Goal: Task Accomplishment & Management: Manage account settings

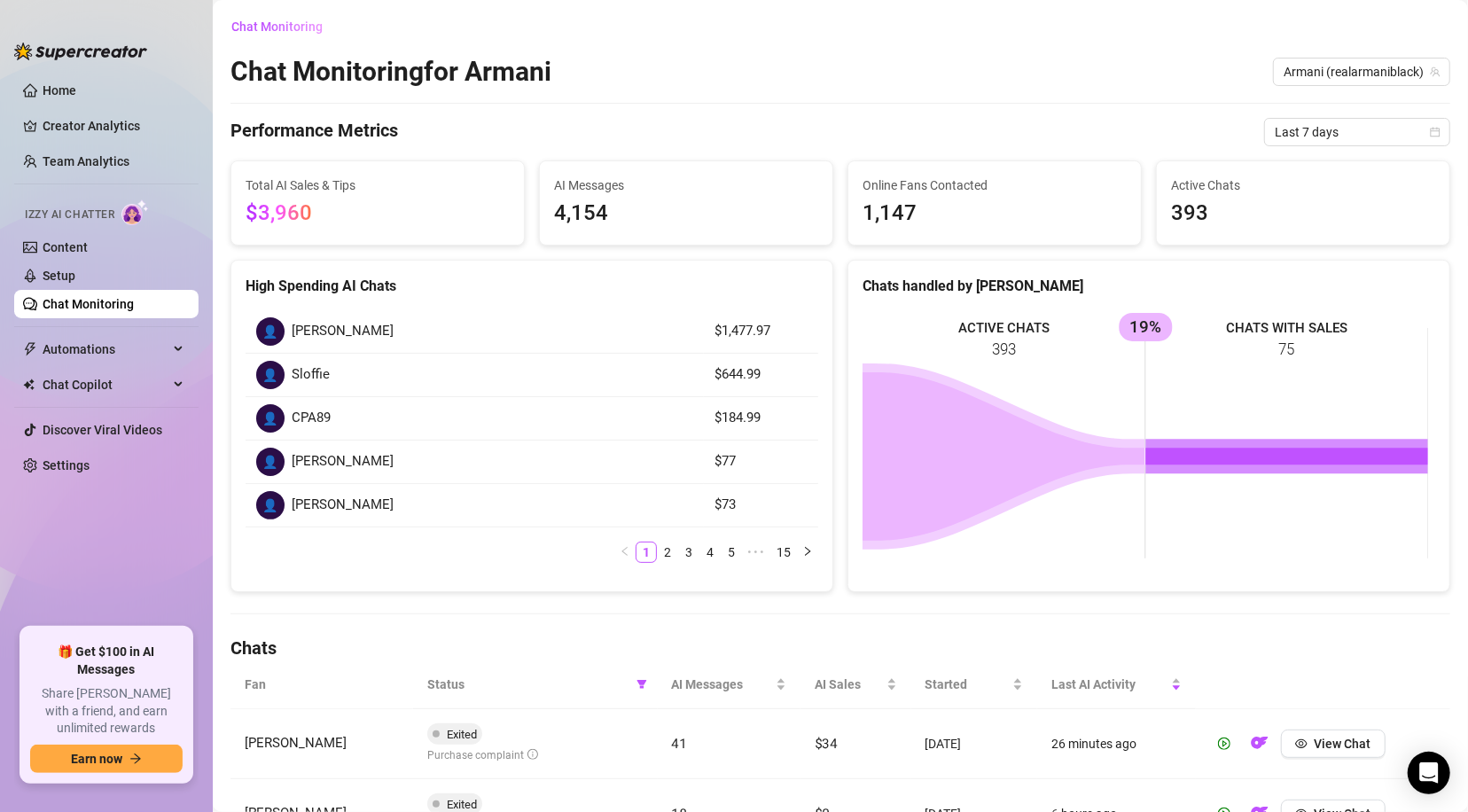
scroll to position [83, 0]
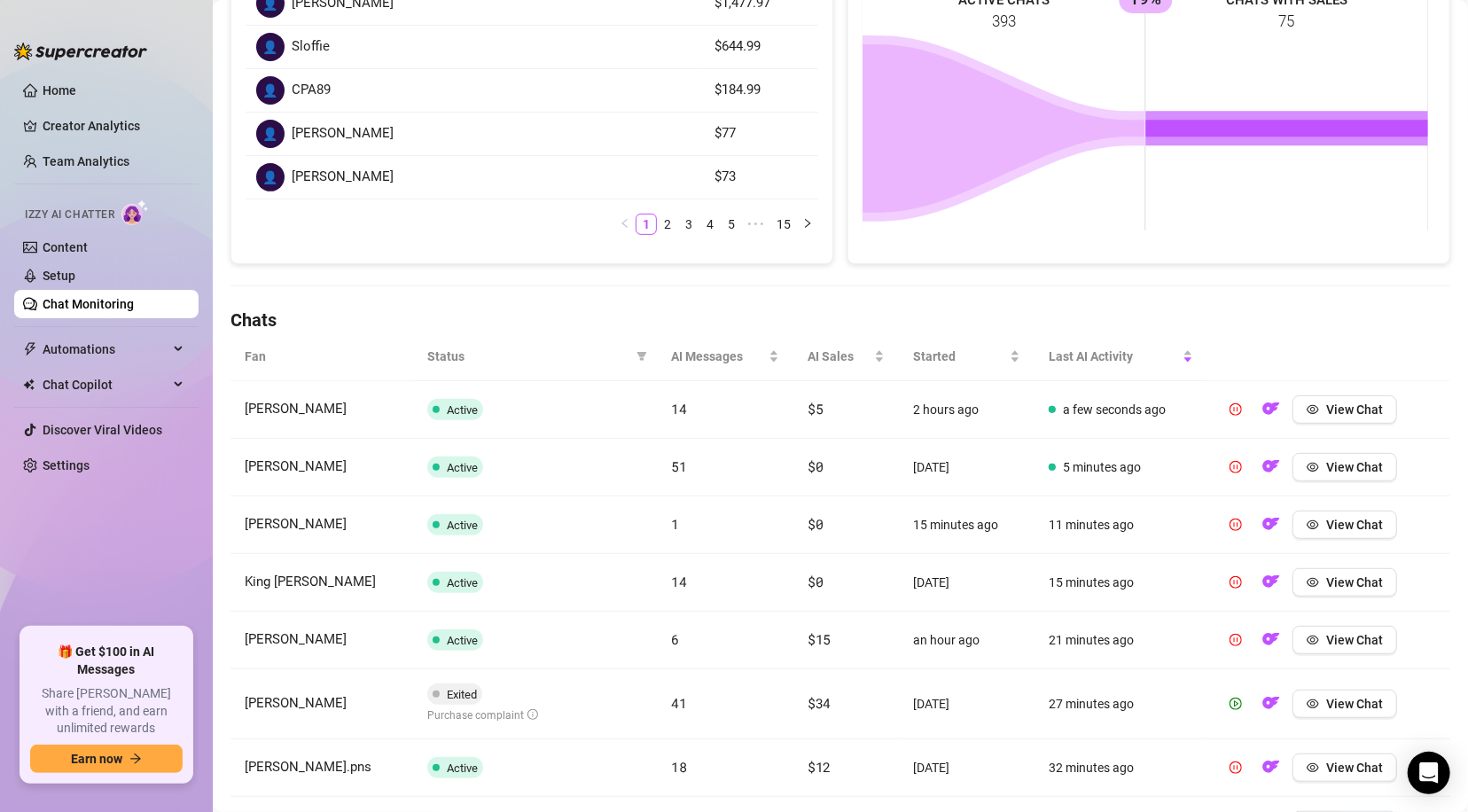
scroll to position [379, 0]
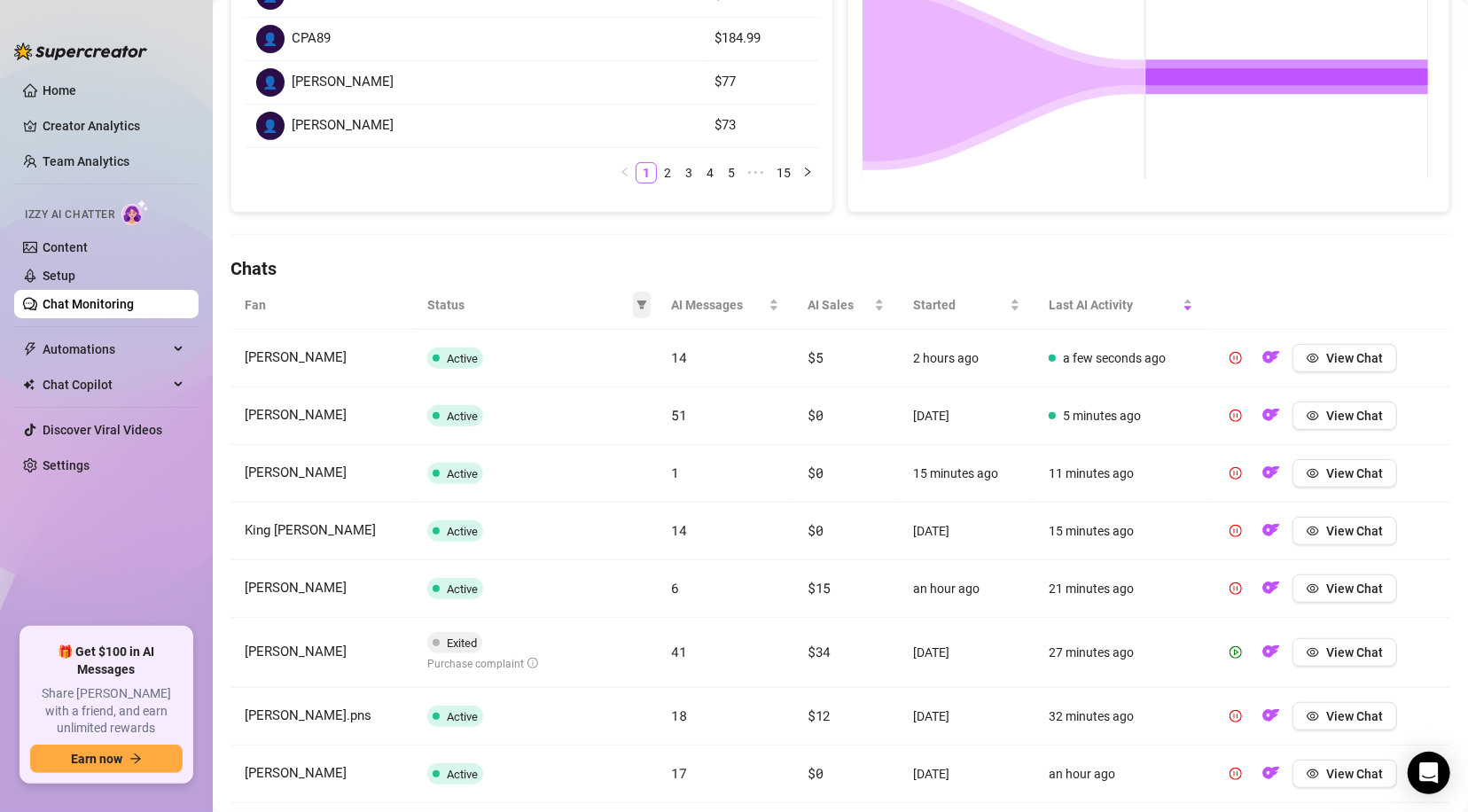
click at [636, 300] on icon "filter" at bounding box center [641, 304] width 10 height 9
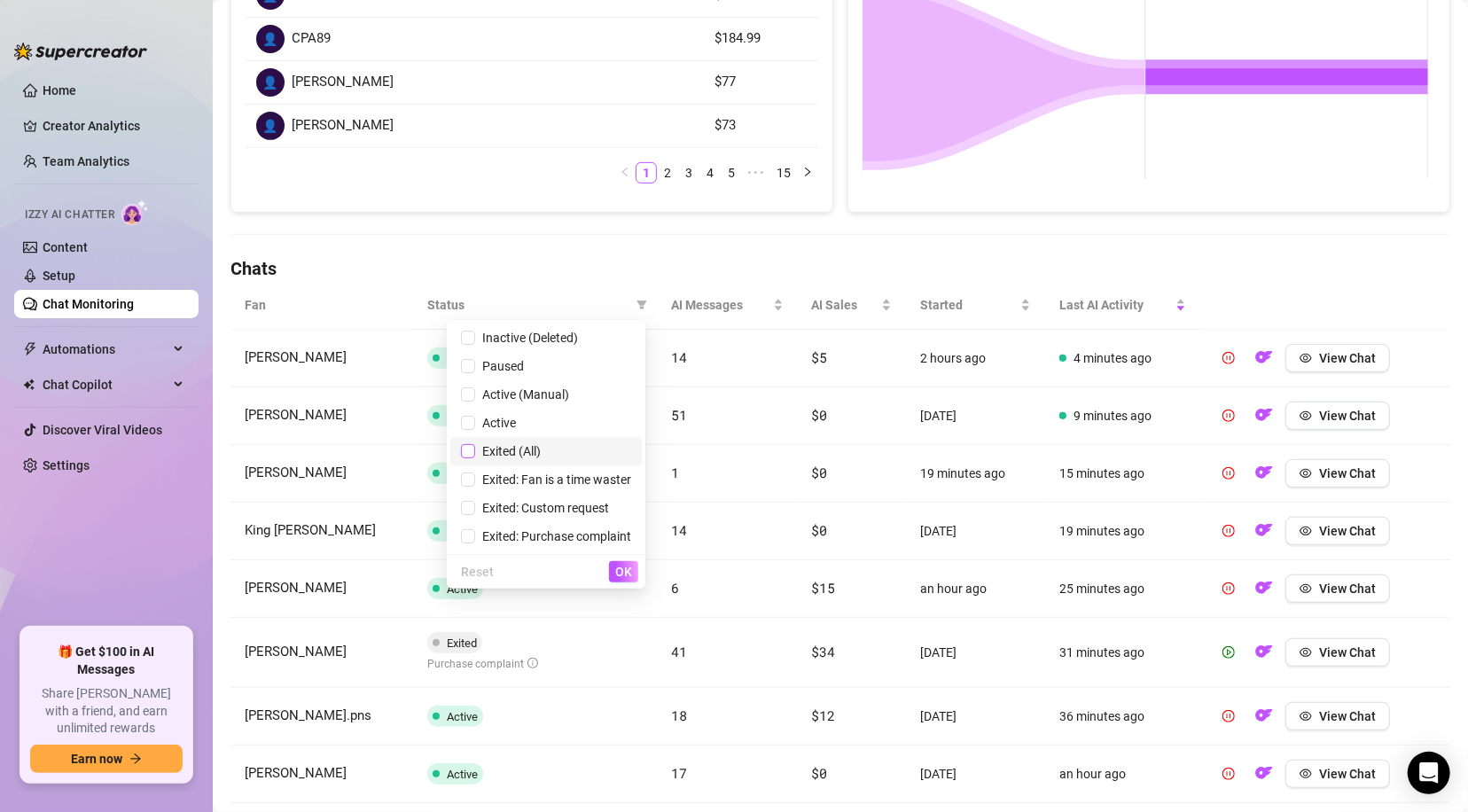
click at [471, 448] on input "checkbox" at bounding box center [468, 451] width 14 height 14
click at [617, 572] on span "OK" at bounding box center [623, 572] width 17 height 14
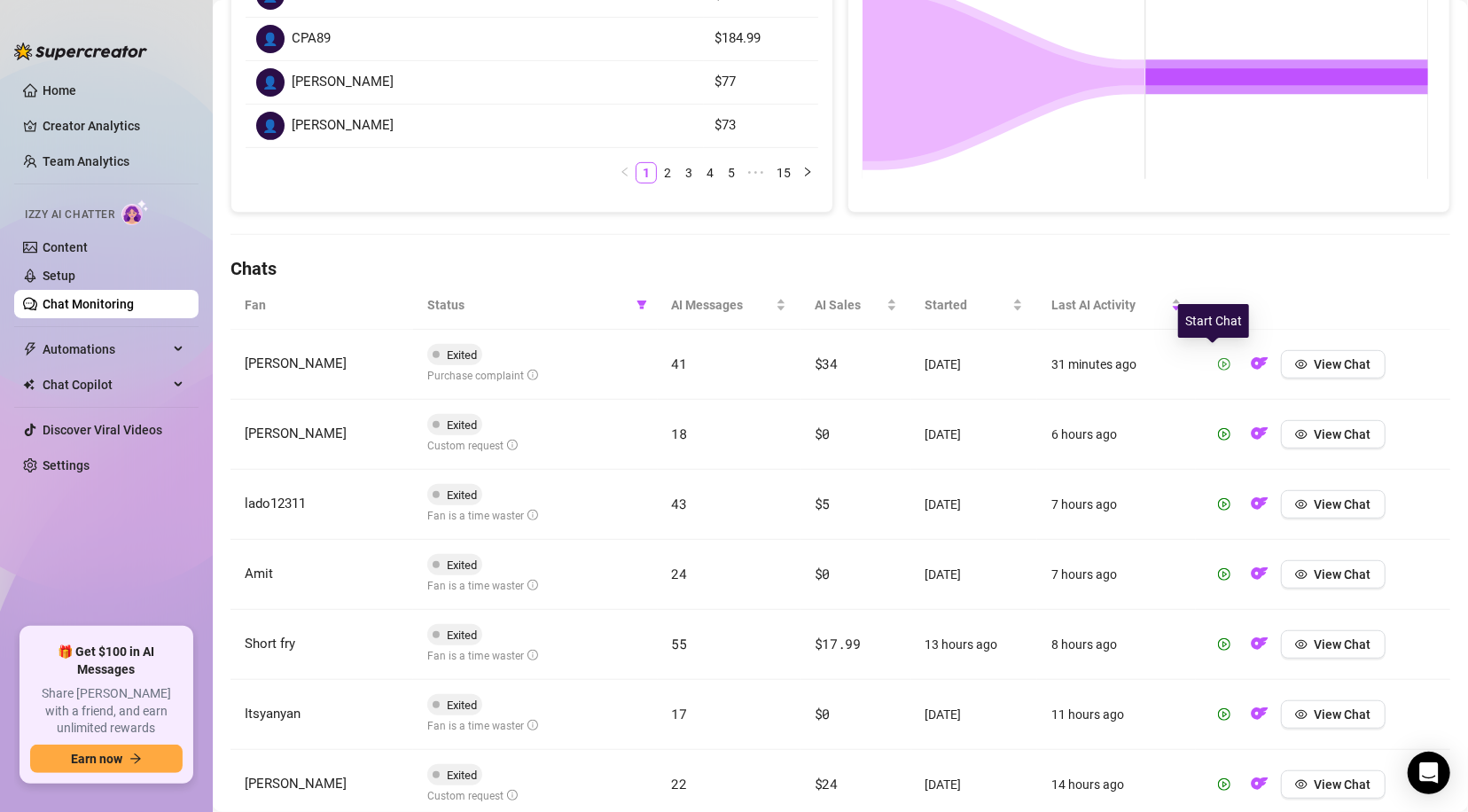
click at [1218, 361] on icon "play-circle" at bounding box center [1224, 365] width 13 height 13
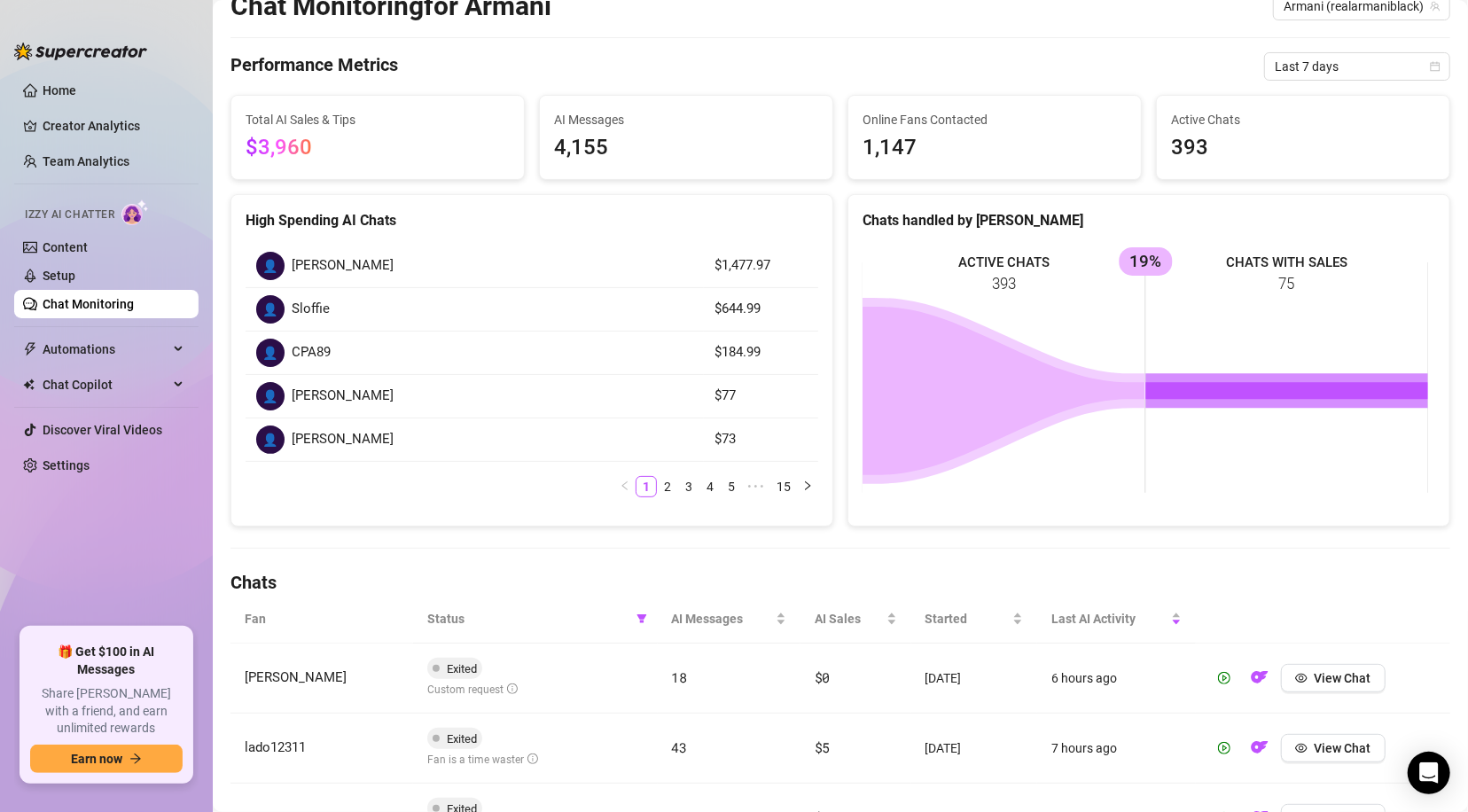
scroll to position [0, 0]
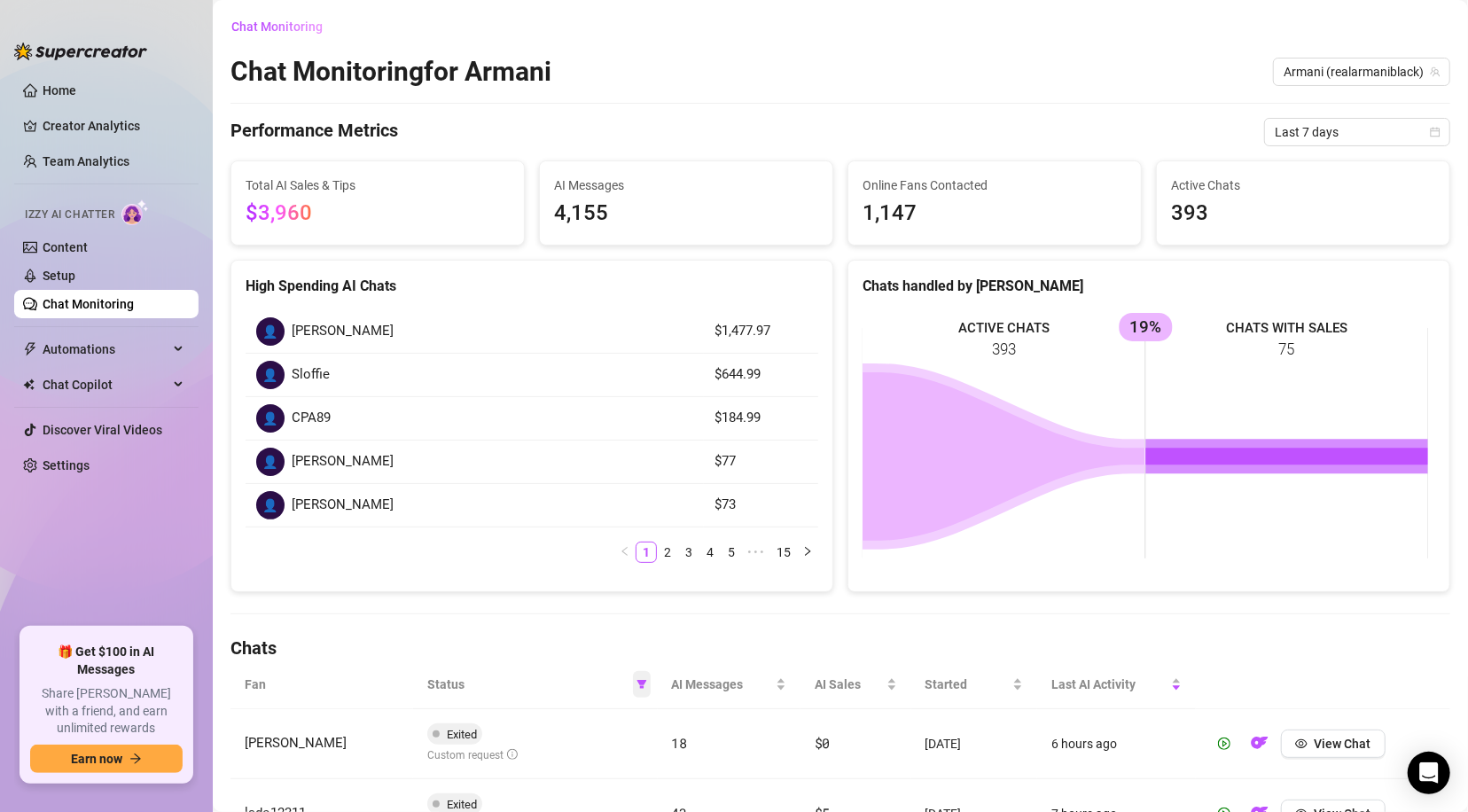
click at [636, 681] on icon "filter" at bounding box center [641, 684] width 10 height 9
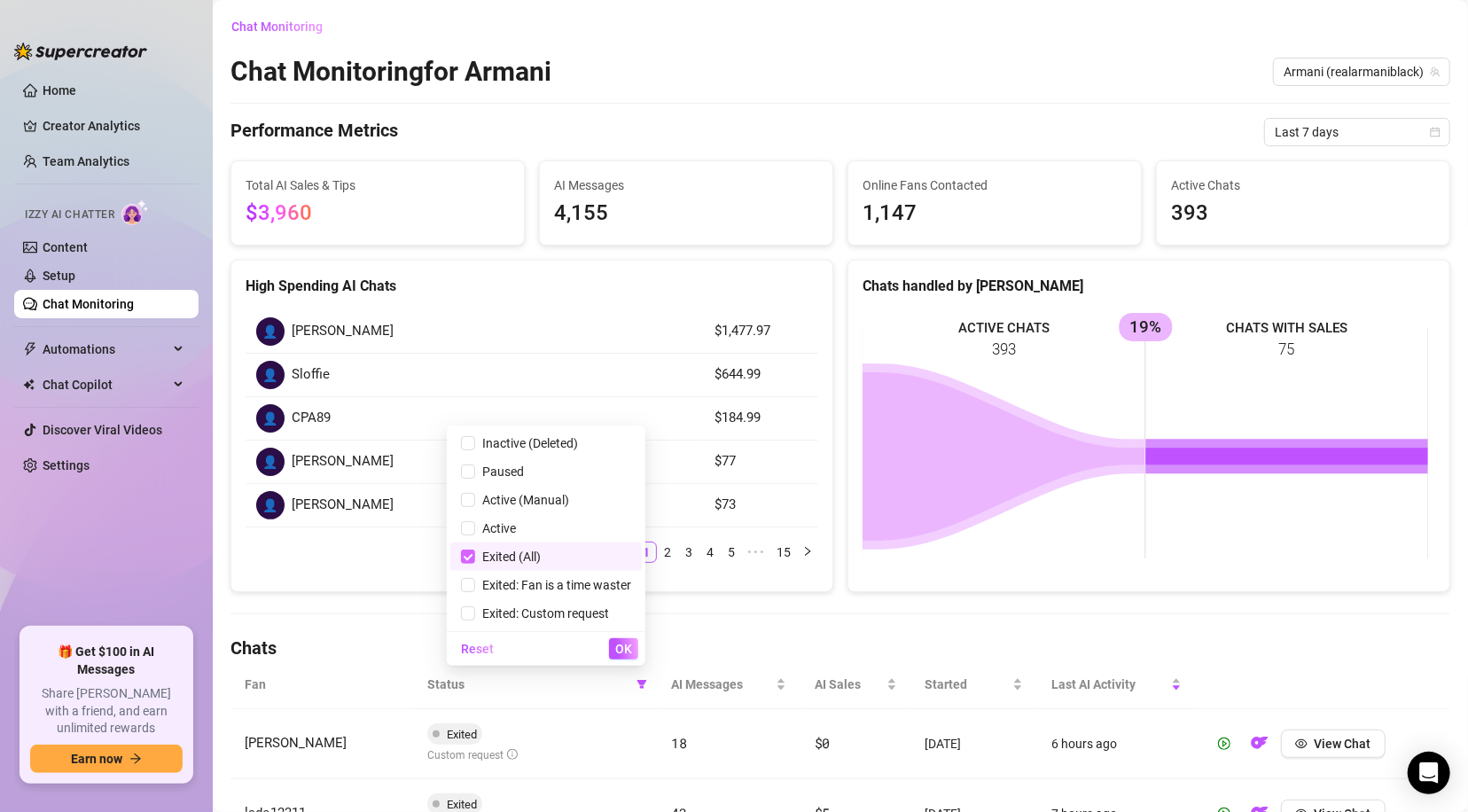
click at [471, 554] on input "checkbox" at bounding box center [468, 556] width 14 height 14
checkbox input "false"
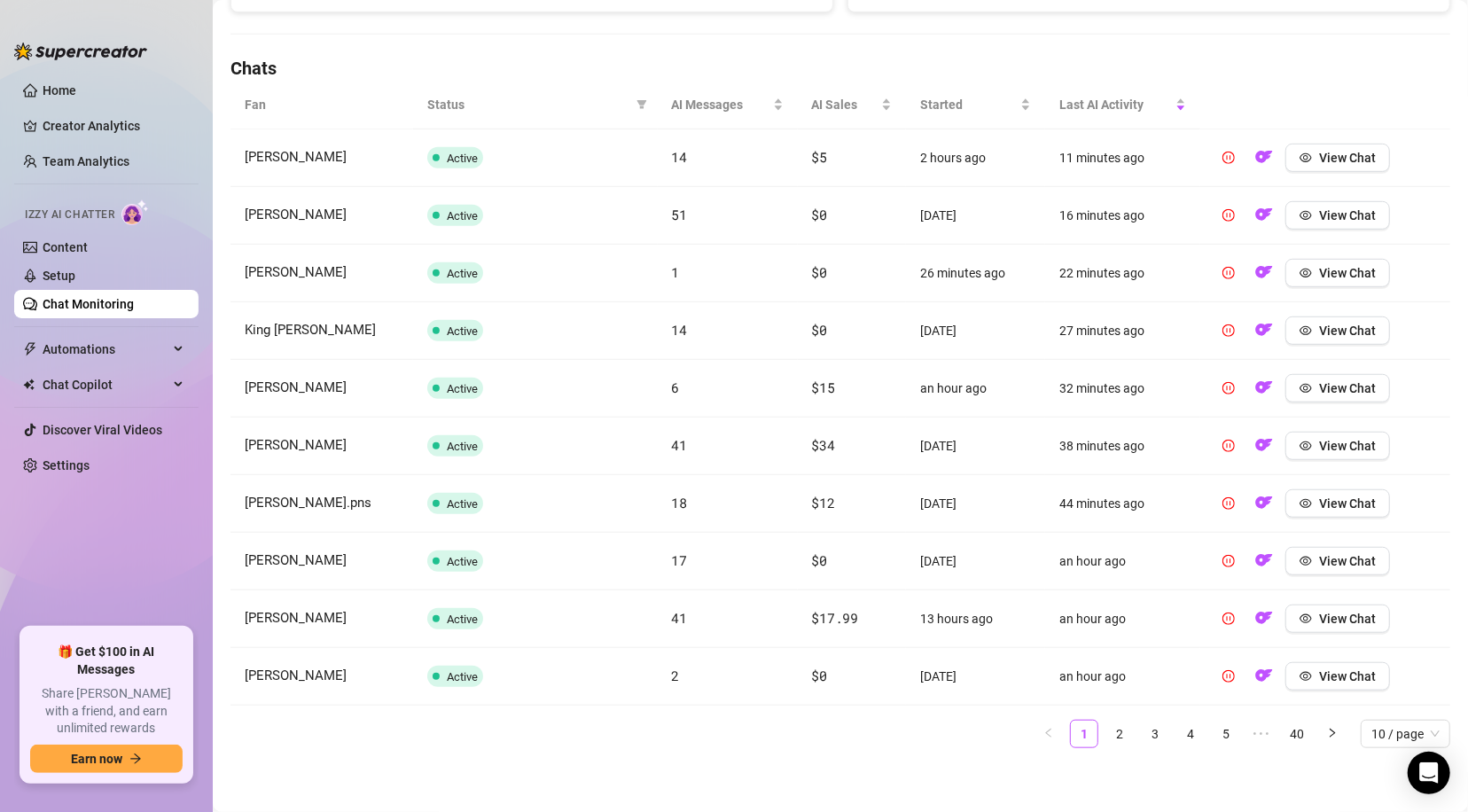
scroll to position [581, 0]
